Goal: Transaction & Acquisition: Book appointment/travel/reservation

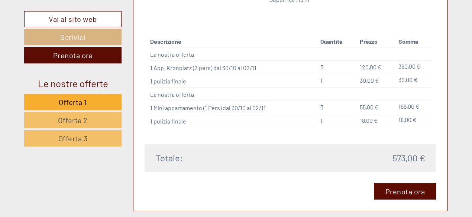
scroll to position [966, 0]
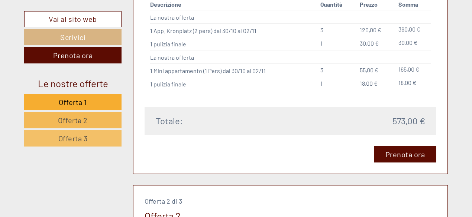
click at [64, 117] on span "Offerta 2" at bounding box center [73, 120] width 30 height 9
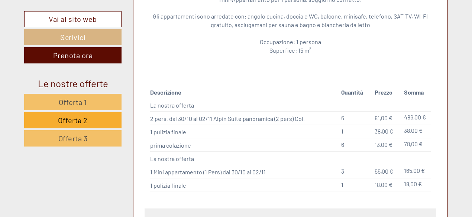
scroll to position [942, 0]
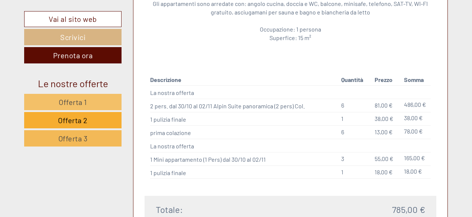
click at [83, 137] on span "Offerta 3" at bounding box center [72, 138] width 29 height 9
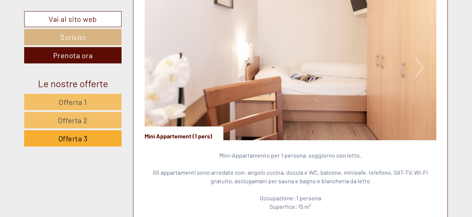
scroll to position [719, 0]
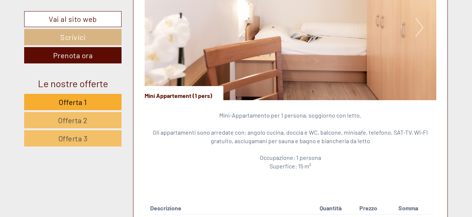
scroll to position [743, 0]
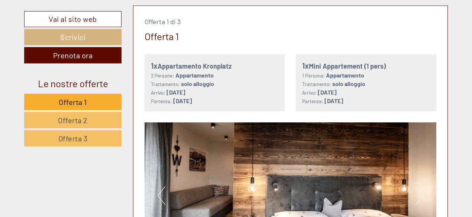
scroll to position [372, 0]
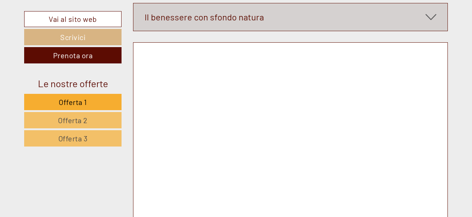
scroll to position [4013, 0]
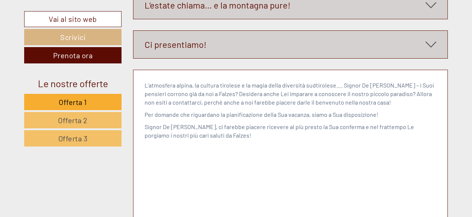
scroll to position [4273, 0]
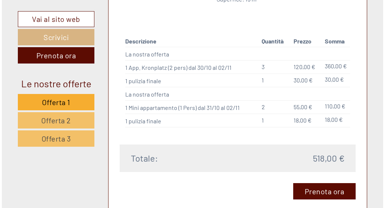
scroll to position [855, 0]
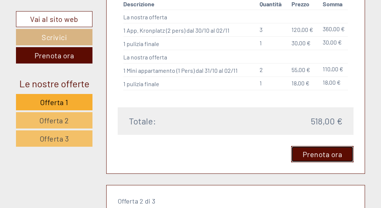
click at [321, 162] on link "Prenota ora" at bounding box center [322, 154] width 63 height 16
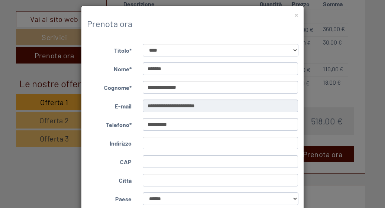
scroll to position [0, 0]
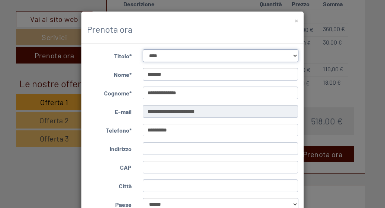
click at [293, 55] on select "**********" at bounding box center [221, 55] width 156 height 13
click at [143, 49] on select "**********" at bounding box center [221, 55] width 156 height 13
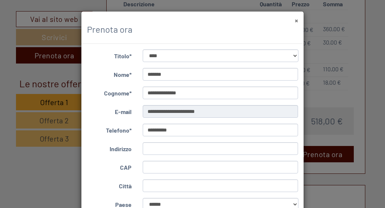
click at [295, 20] on button "×" at bounding box center [296, 20] width 3 height 8
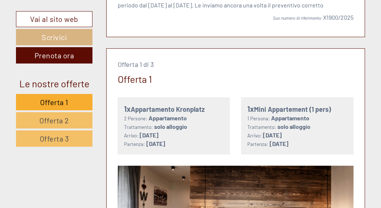
scroll to position [260, 0]
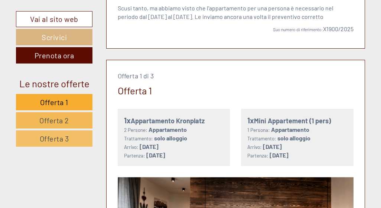
click at [61, 118] on span "Offerta 2" at bounding box center [54, 120] width 30 height 9
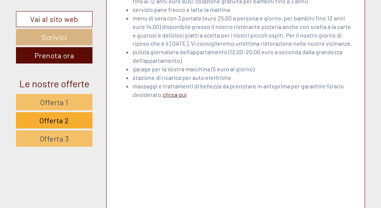
scroll to position [1917, 0]
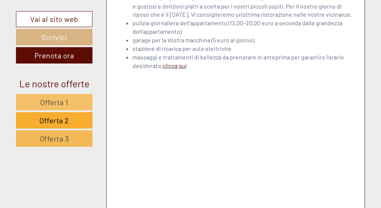
click at [54, 137] on span "Offerta 3" at bounding box center [54, 138] width 29 height 9
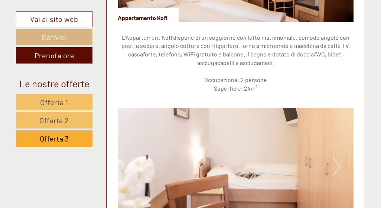
scroll to position [543, 0]
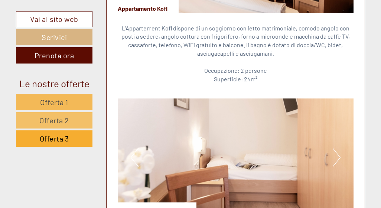
click at [58, 99] on span "Offerta 1" at bounding box center [54, 102] width 28 height 9
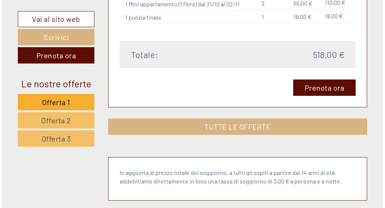
scroll to position [914, 0]
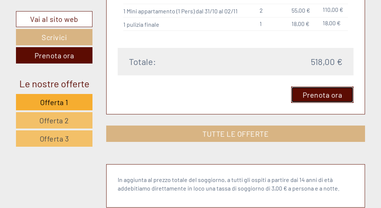
click at [310, 101] on link "Prenota ora" at bounding box center [322, 95] width 63 height 16
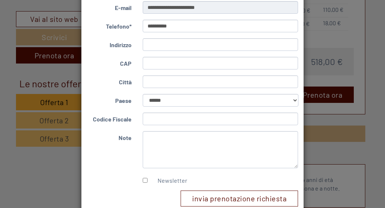
scroll to position [149, 0]
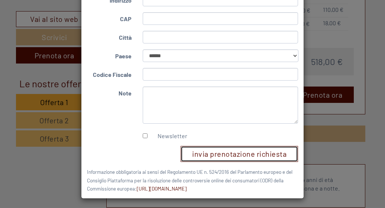
click at [222, 153] on button "invia prenotazione richiesta" at bounding box center [239, 154] width 117 height 16
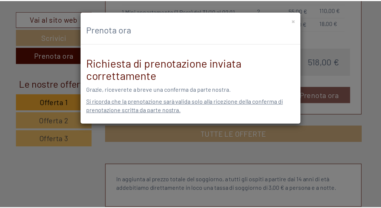
scroll to position [0, 0]
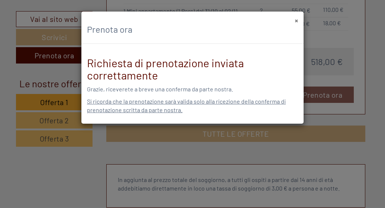
click at [295, 22] on button "×" at bounding box center [296, 20] width 3 height 8
